Goal: Information Seeking & Learning: Learn about a topic

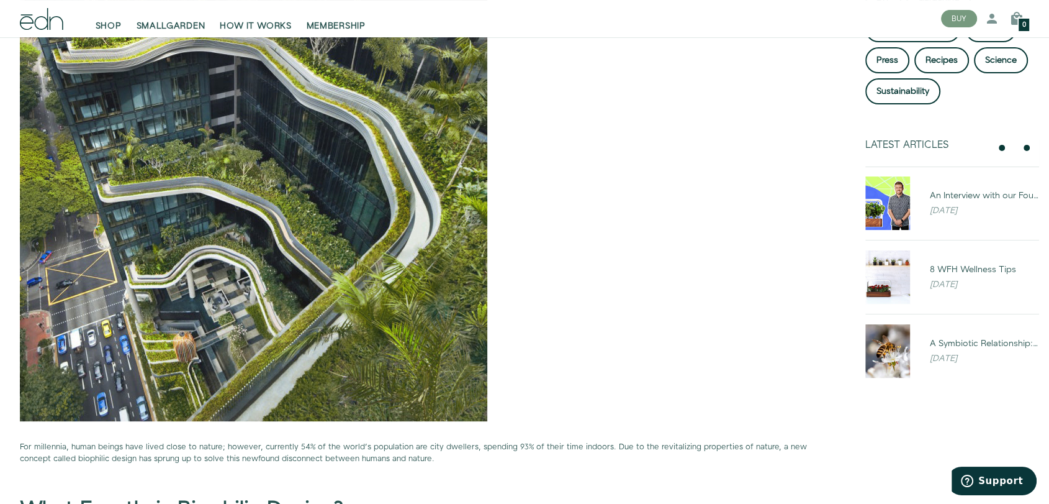
scroll to position [179, 0]
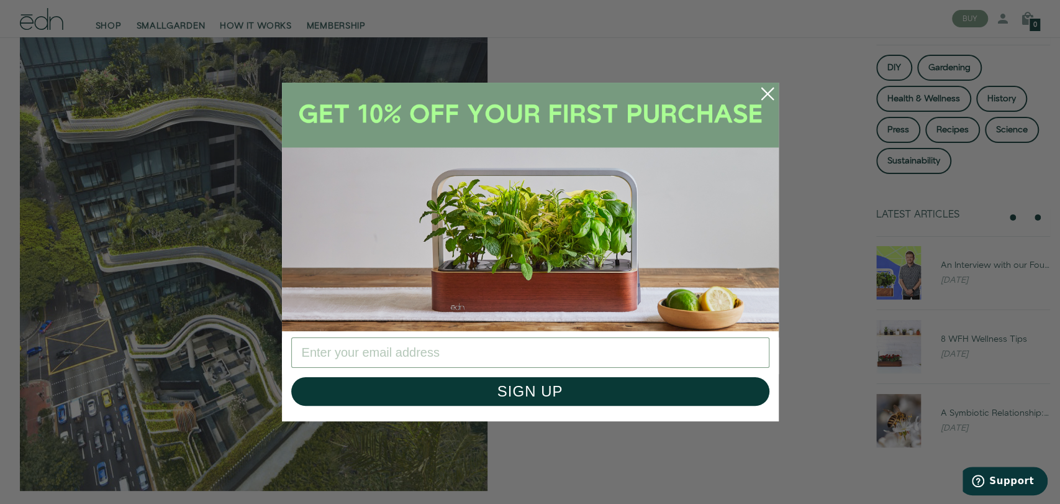
click at [770, 99] on circle "Close dialog" at bounding box center [767, 93] width 27 height 27
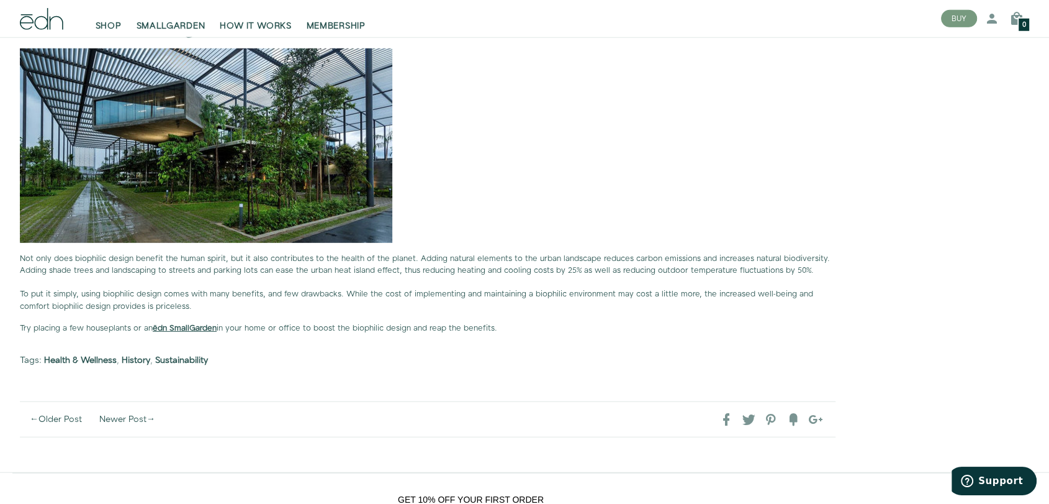
scroll to position [3422, 0]
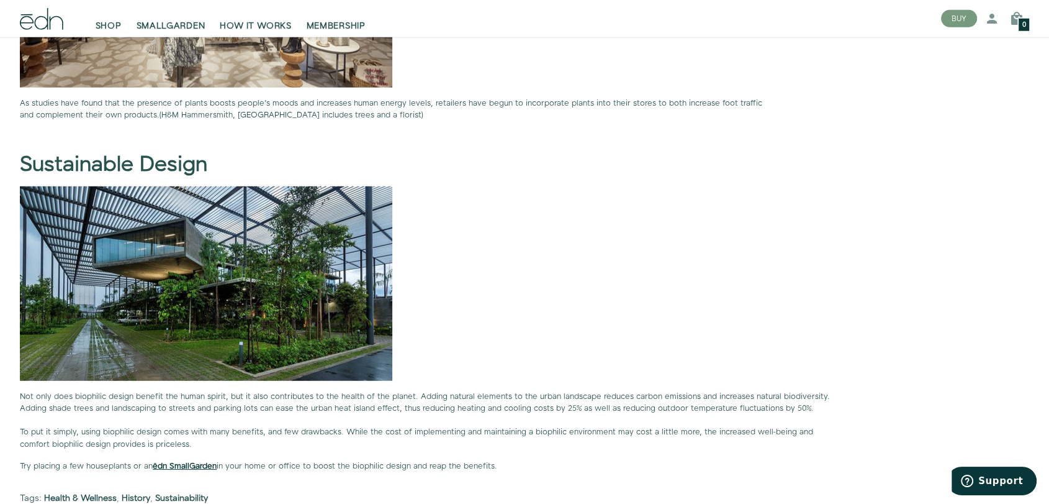
click at [183, 453] on strong "ēdn SmallGarden" at bounding box center [185, 465] width 64 height 11
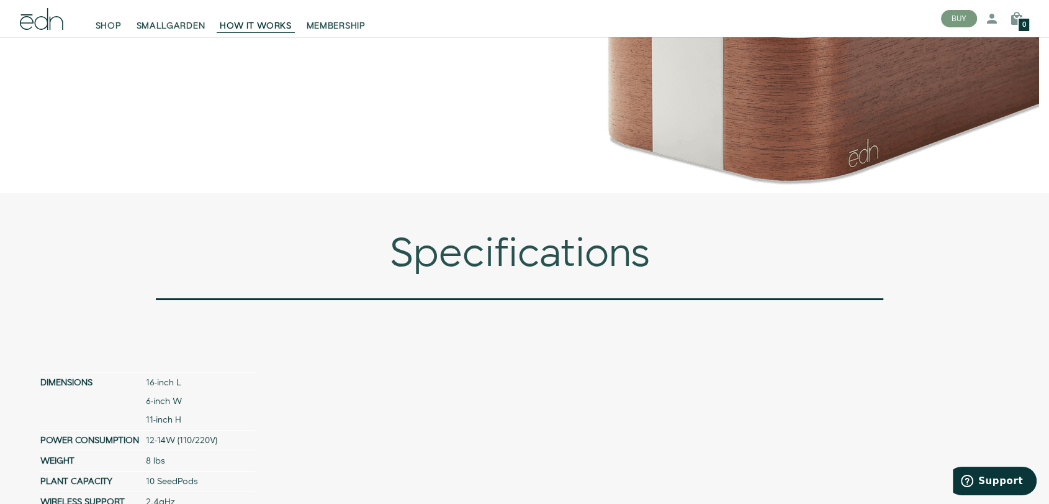
scroll to position [5036, 0]
